Goal: Task Accomplishment & Management: Use online tool/utility

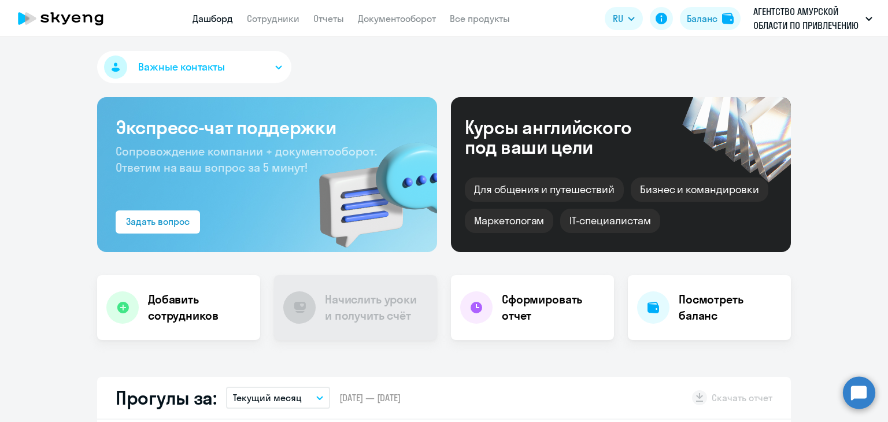
click at [379, 14] on link "Документооборот" at bounding box center [397, 19] width 78 height 12
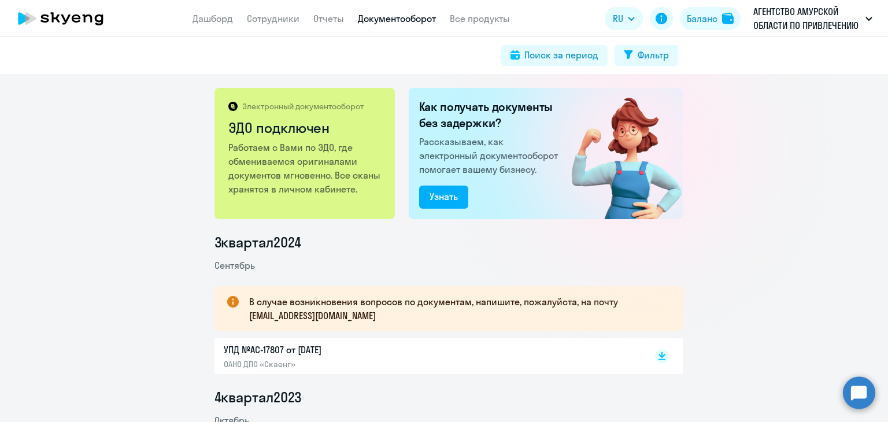
click at [387, 23] on link "Документооборот" at bounding box center [397, 19] width 78 height 12
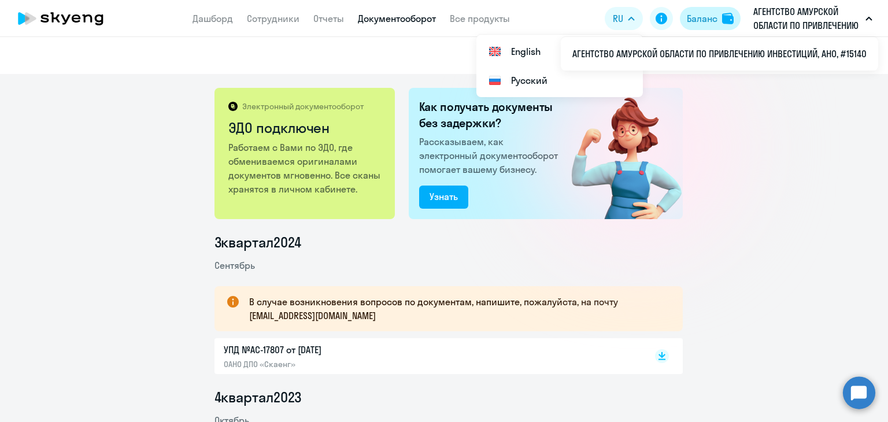
click at [710, 17] on div "Баланс" at bounding box center [702, 19] width 31 height 14
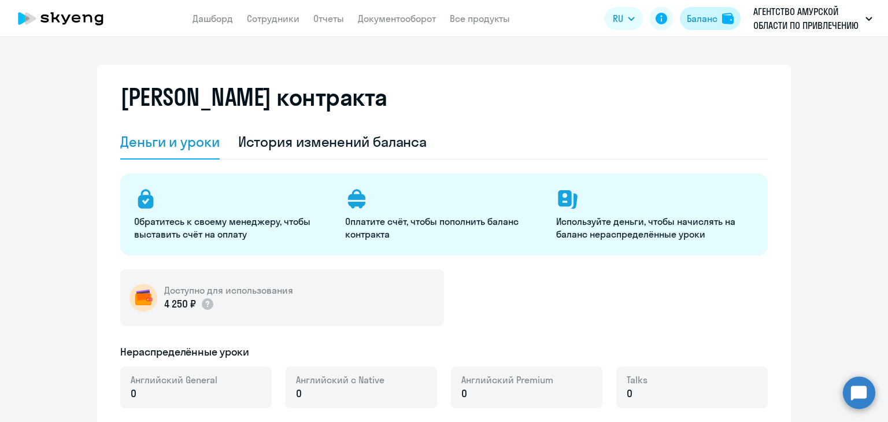
select select "english_adult_not_native_speaker"
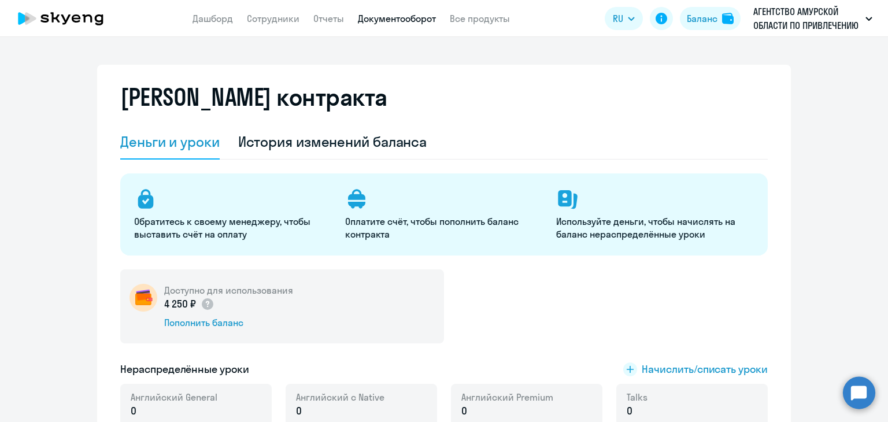
click at [375, 21] on link "Документооборот" at bounding box center [397, 19] width 78 height 12
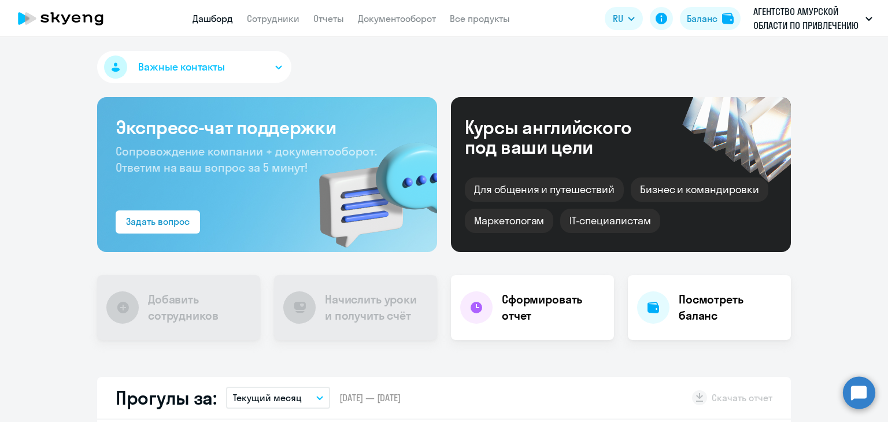
click at [386, 10] on app-header "Дашборд Сотрудники Отчеты Документооборот Все продукты Дашборд Сотрудники Отчет…" at bounding box center [444, 18] width 888 height 37
click at [382, 25] on app-menu-item-link "Документооборот" at bounding box center [397, 19] width 78 height 14
click at [369, 19] on link "Документооборот" at bounding box center [397, 19] width 78 height 12
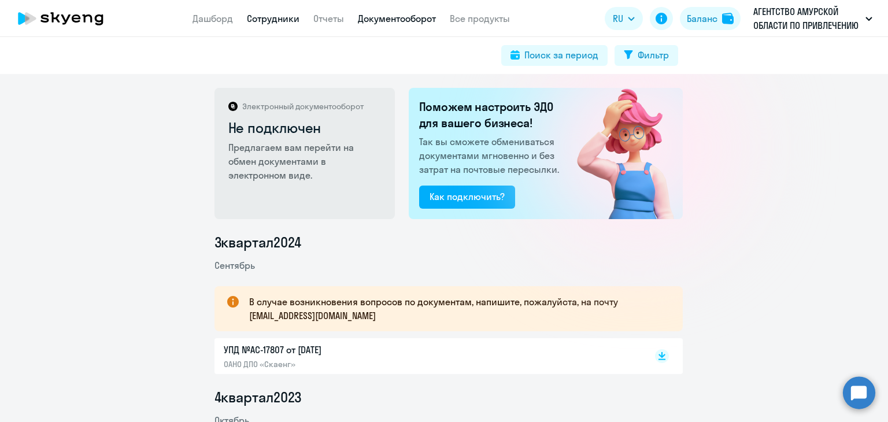
click at [280, 15] on link "Сотрудники" at bounding box center [273, 19] width 53 height 12
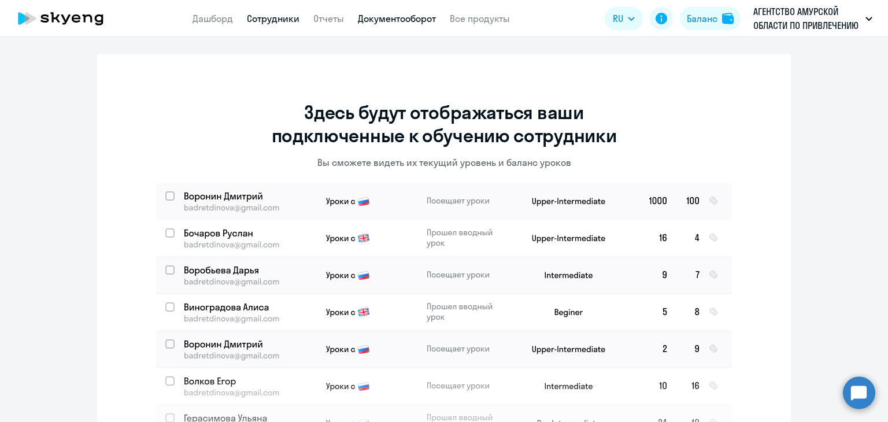
click at [373, 21] on link "Документооборот" at bounding box center [397, 19] width 78 height 12
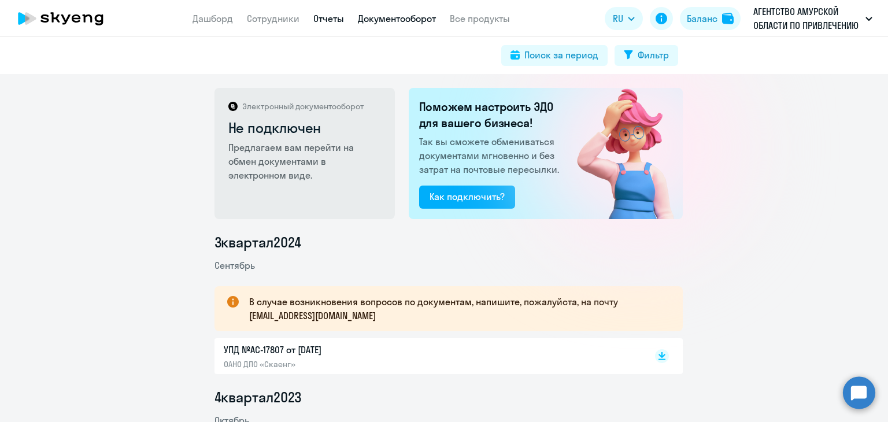
click at [320, 14] on link "Отчеты" at bounding box center [328, 19] width 31 height 12
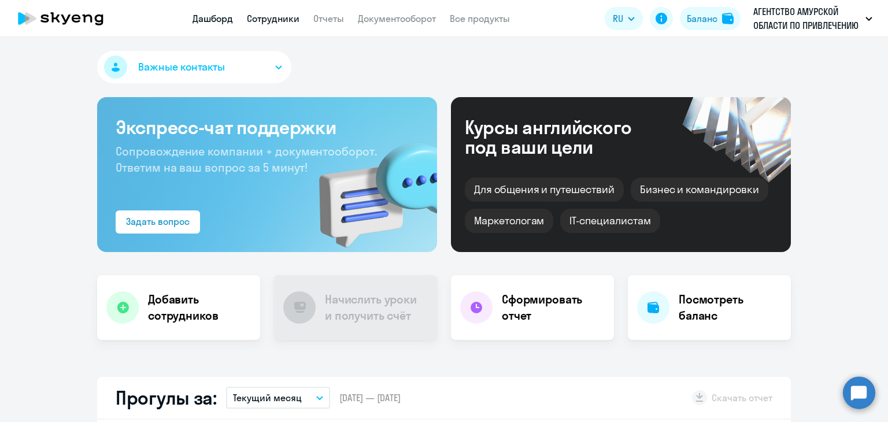
click at [276, 16] on link "Сотрудники" at bounding box center [273, 19] width 53 height 12
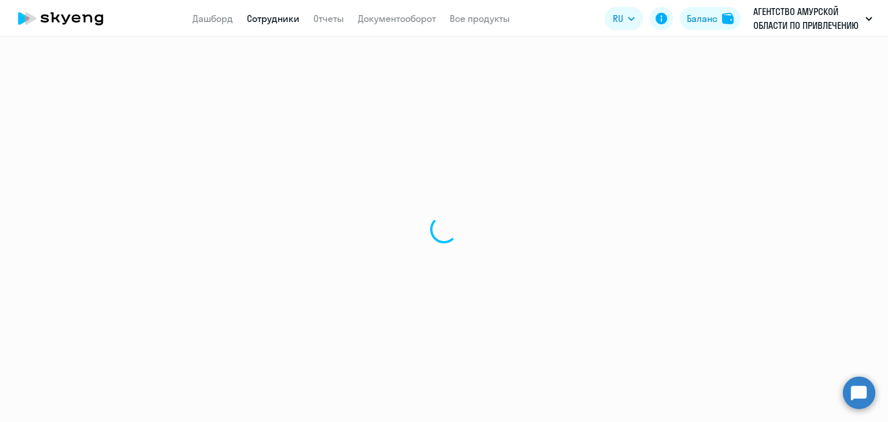
select select "30"
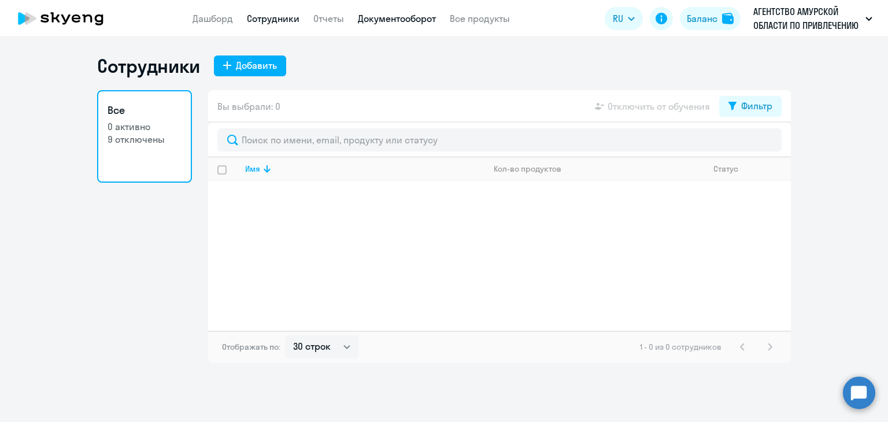
click at [412, 23] on link "Документооборот" at bounding box center [397, 19] width 78 height 12
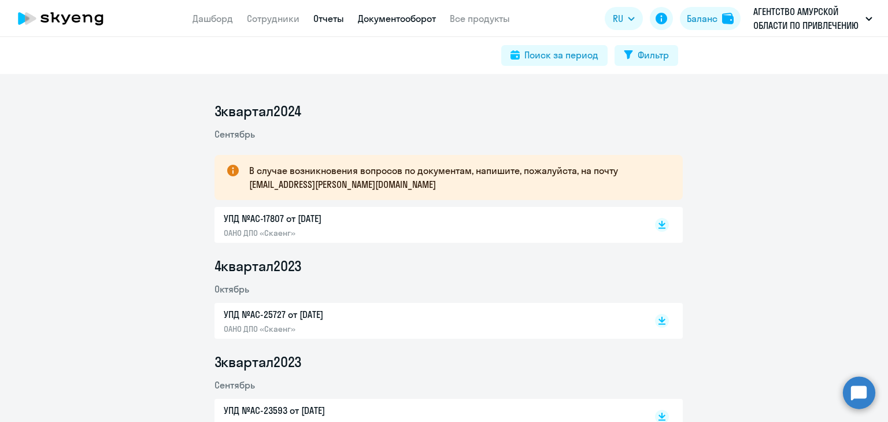
click at [328, 14] on link "Отчеты" at bounding box center [328, 19] width 31 height 12
click at [257, 18] on link "Сотрудники" at bounding box center [251, 19] width 53 height 12
select select "30"
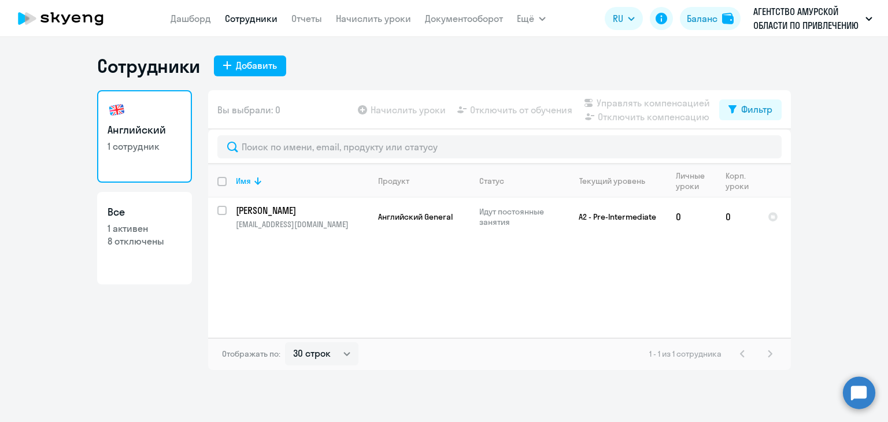
click at [375, 25] on app-menu-item-link "Начислить уроки" at bounding box center [373, 19] width 75 height 14
click at [372, 14] on link "Начислить уроки" at bounding box center [373, 19] width 75 height 12
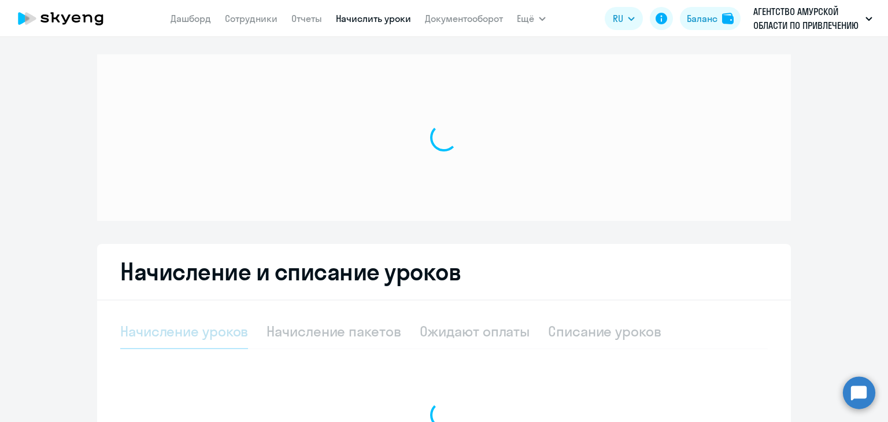
select select "10"
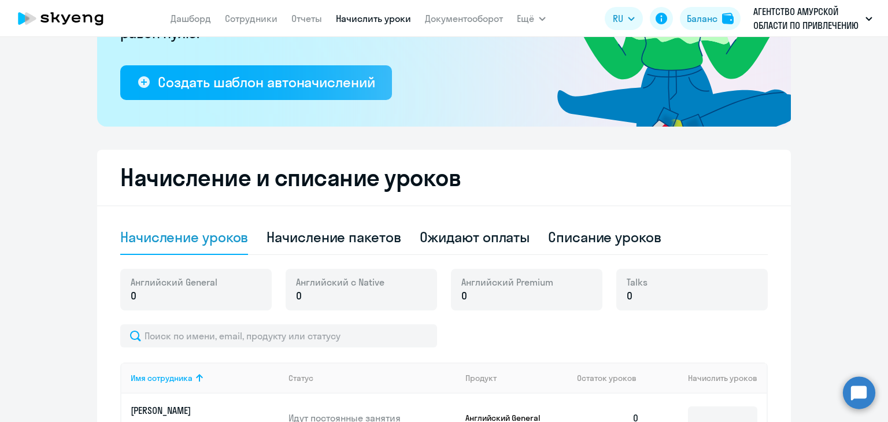
scroll to position [289, 0]
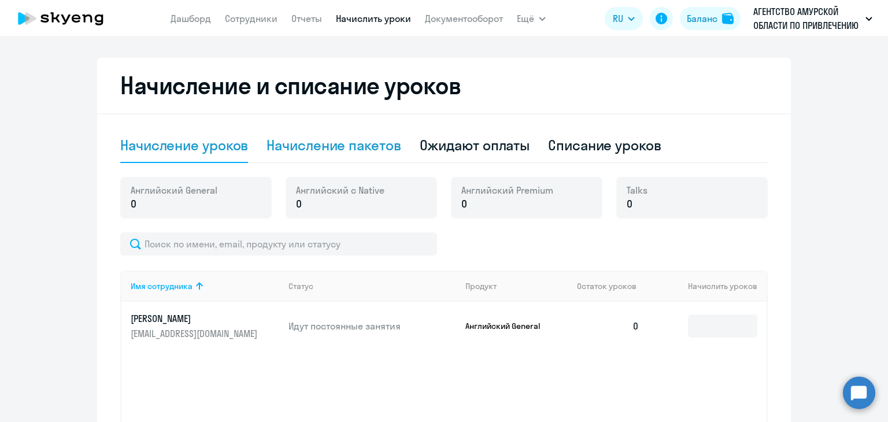
click at [333, 156] on div "Начисление пакетов" at bounding box center [334, 145] width 134 height 35
select select "10"
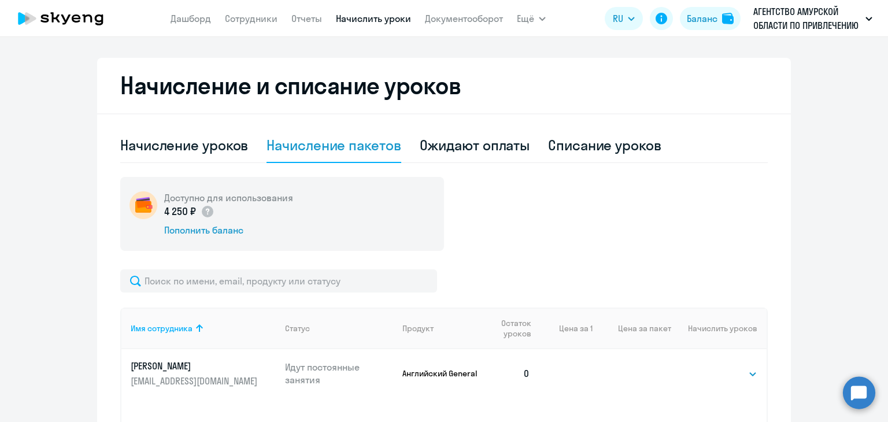
scroll to position [445, 0]
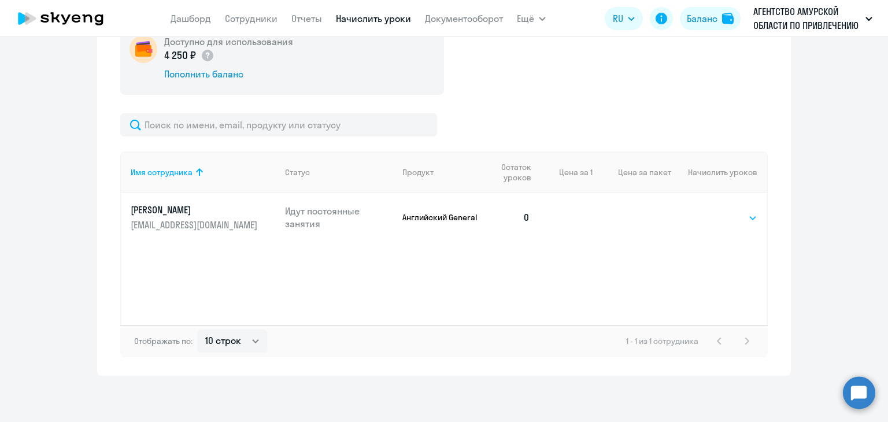
click at [715, 216] on select "Выбрать 4 8 16 32 64 96 128" at bounding box center [733, 218] width 47 height 14
select select "4"
click at [710, 211] on select "Выбрать 4 8 16 32 64 96 128" at bounding box center [733, 218] width 47 height 14
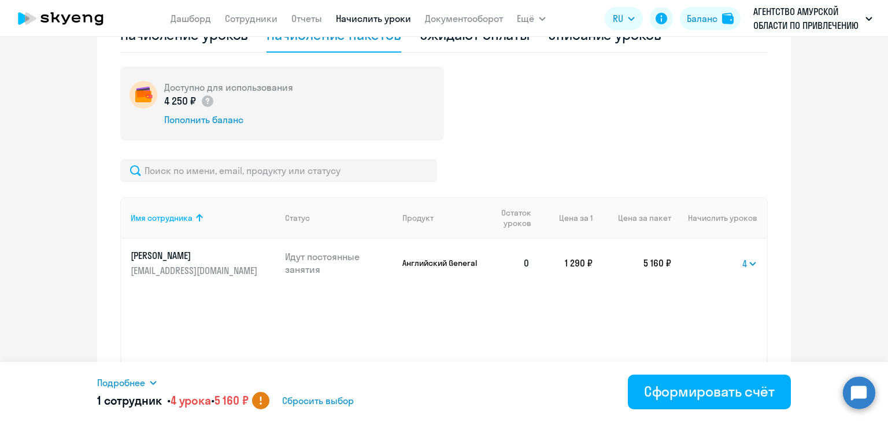
scroll to position [330, 0]
